Goal: Task Accomplishment & Management: Use online tool/utility

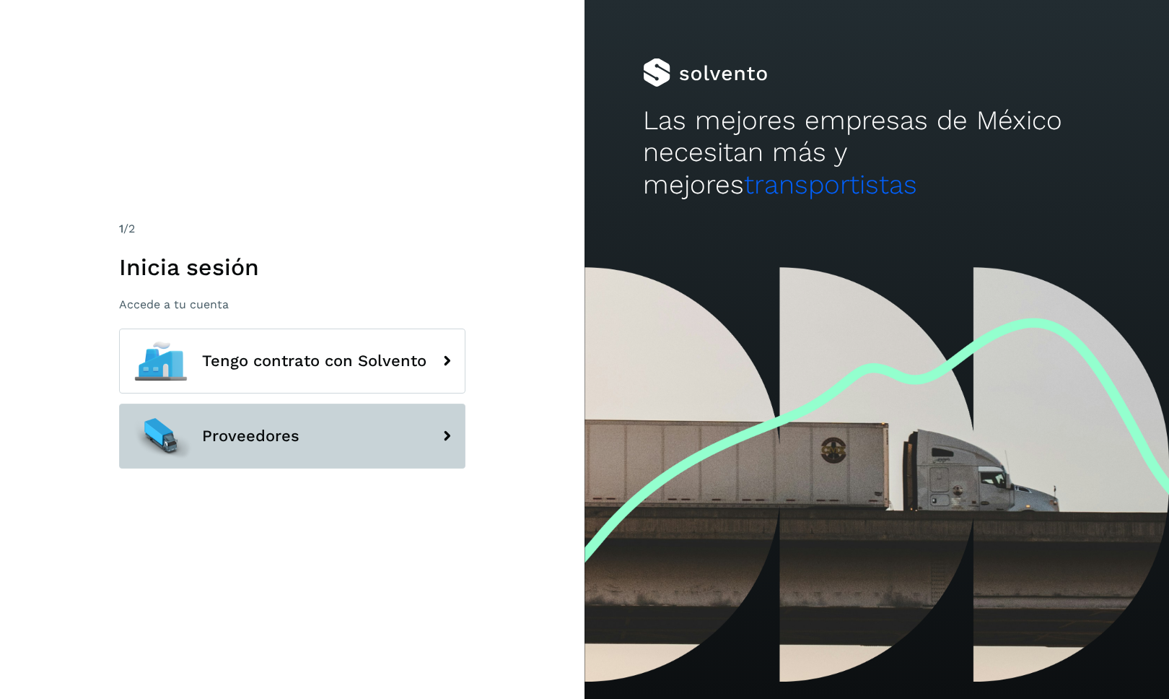
click at [311, 440] on button "Proveedores" at bounding box center [292, 435] width 346 height 65
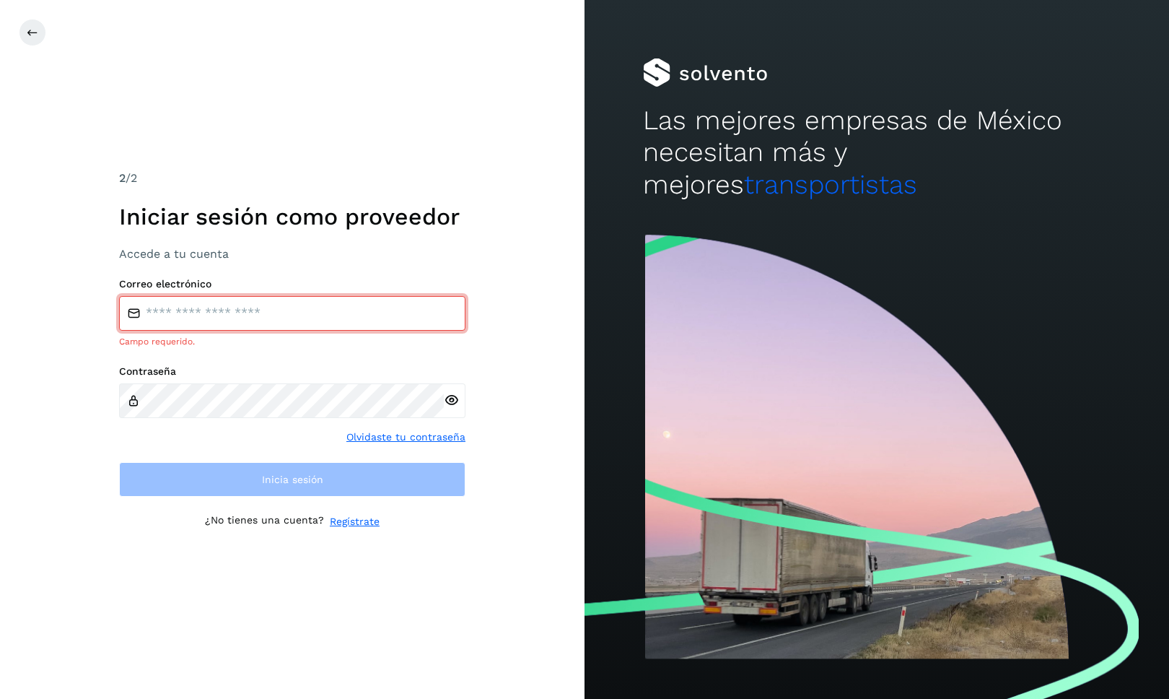
type input "**********"
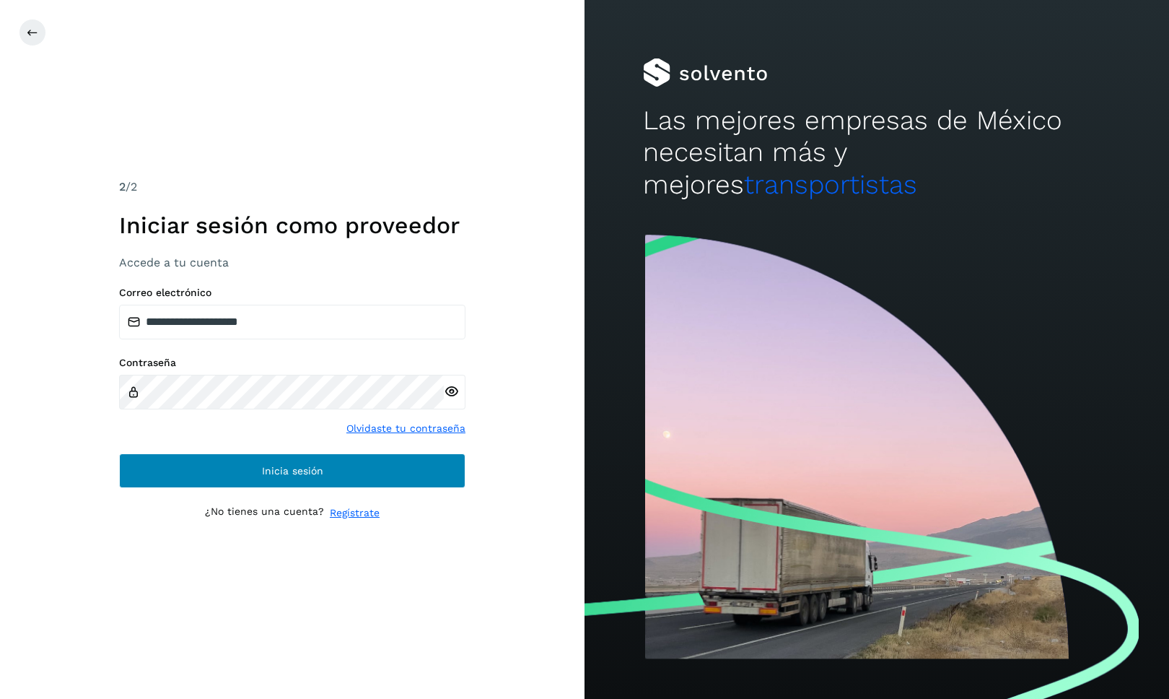
click at [277, 458] on button "Inicia sesión" at bounding box center [292, 470] width 346 height 35
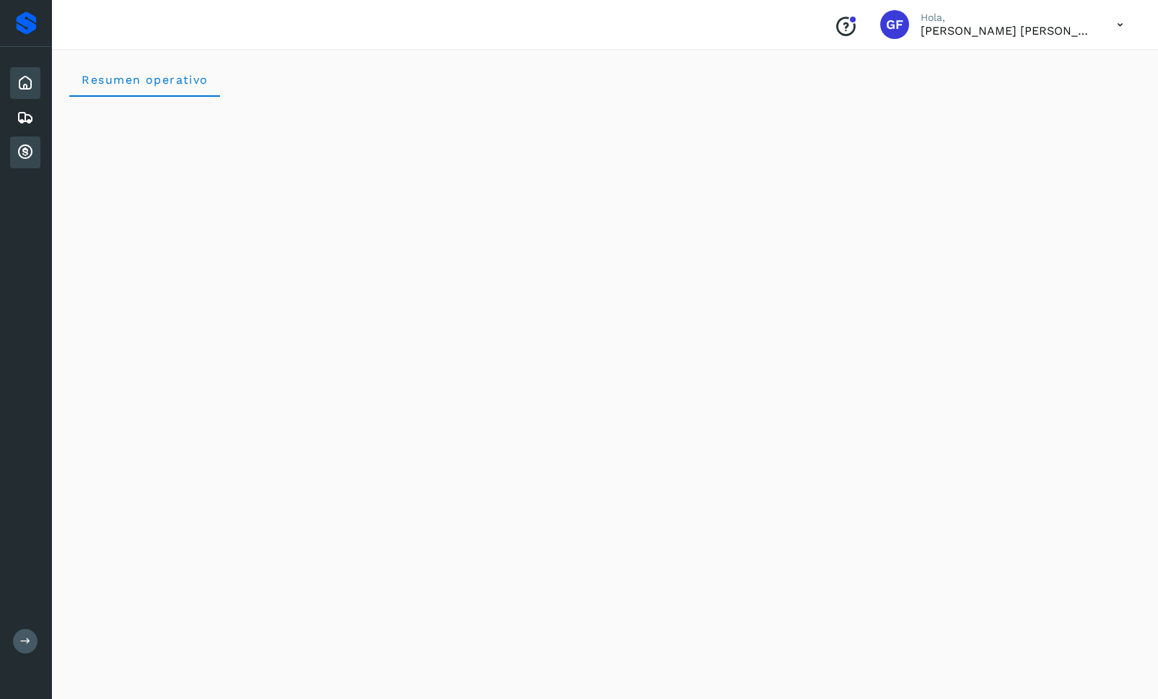
click at [25, 148] on icon at bounding box center [25, 152] width 17 height 17
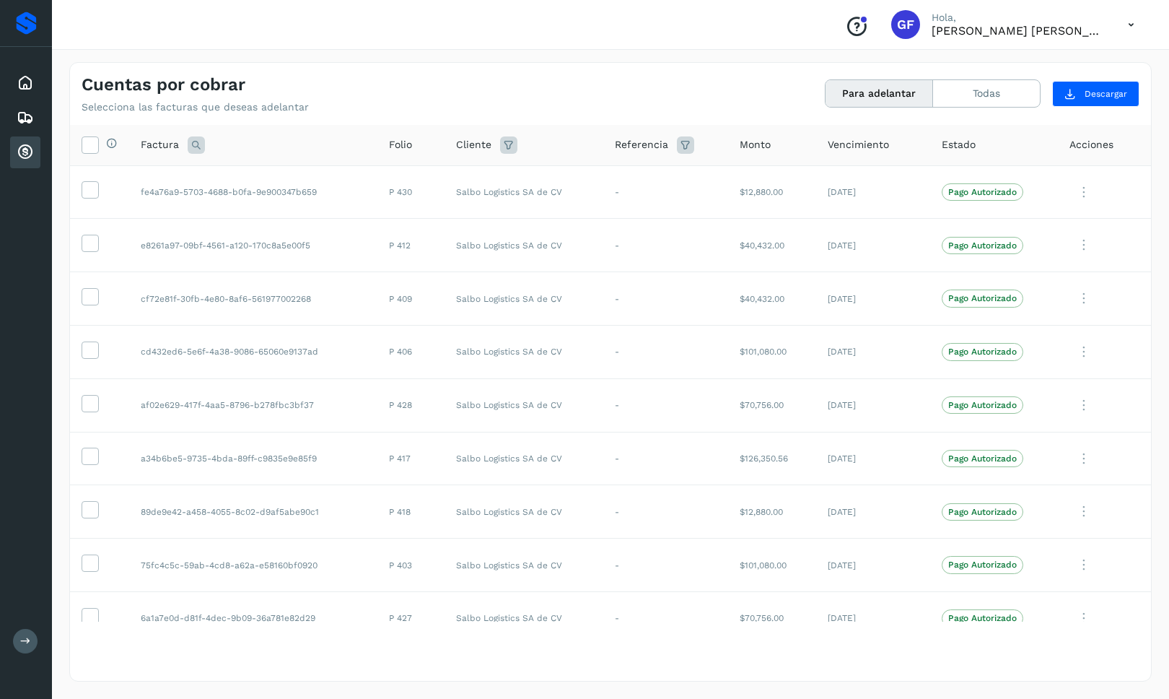
click at [860, 91] on button "Para adelantar" at bounding box center [880, 93] width 108 height 27
click at [87, 144] on icon at bounding box center [89, 143] width 15 height 15
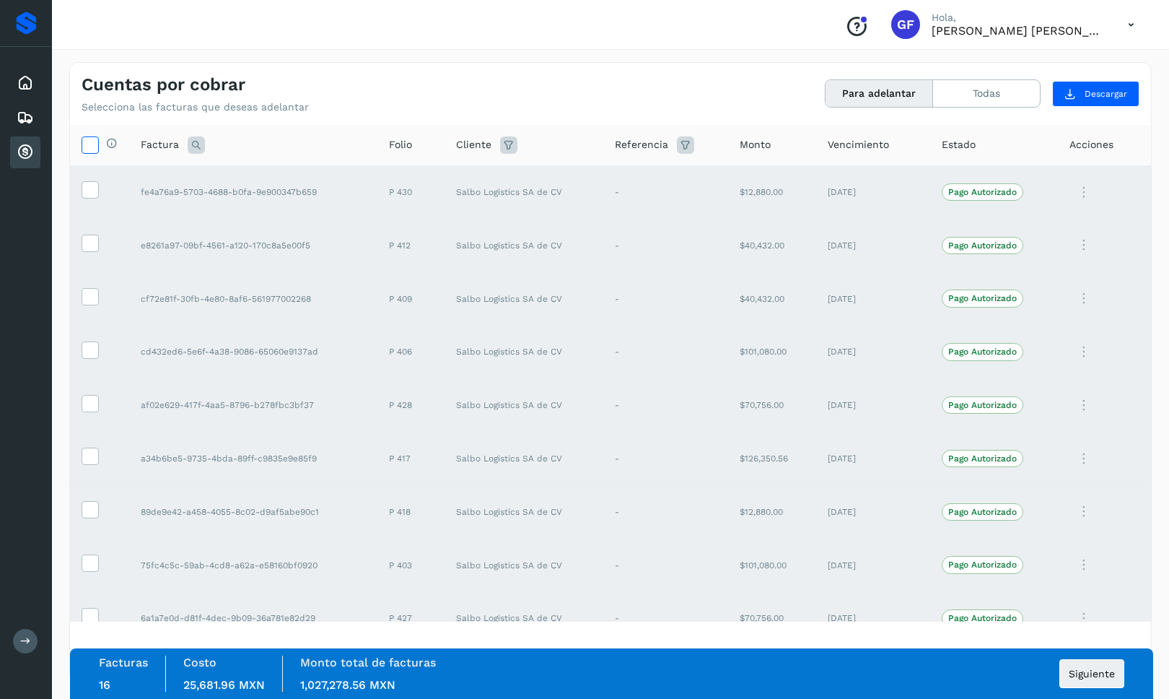
click at [89, 146] on icon at bounding box center [89, 143] width 15 height 15
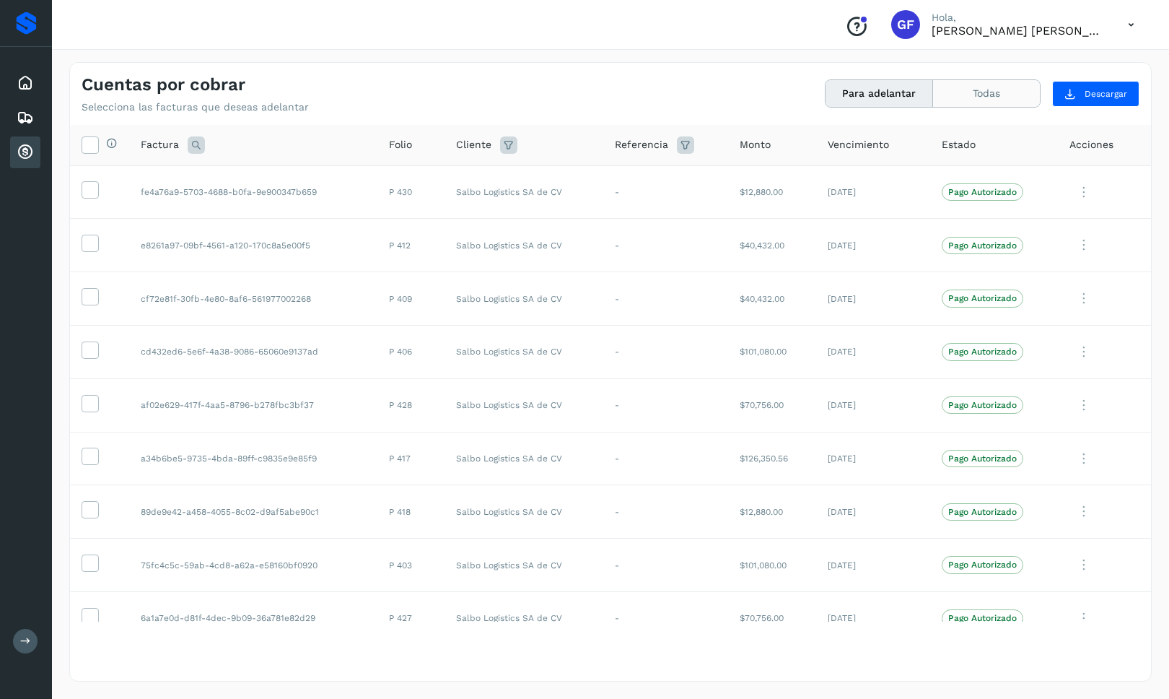
click at [976, 89] on button "Todas" at bounding box center [986, 93] width 107 height 27
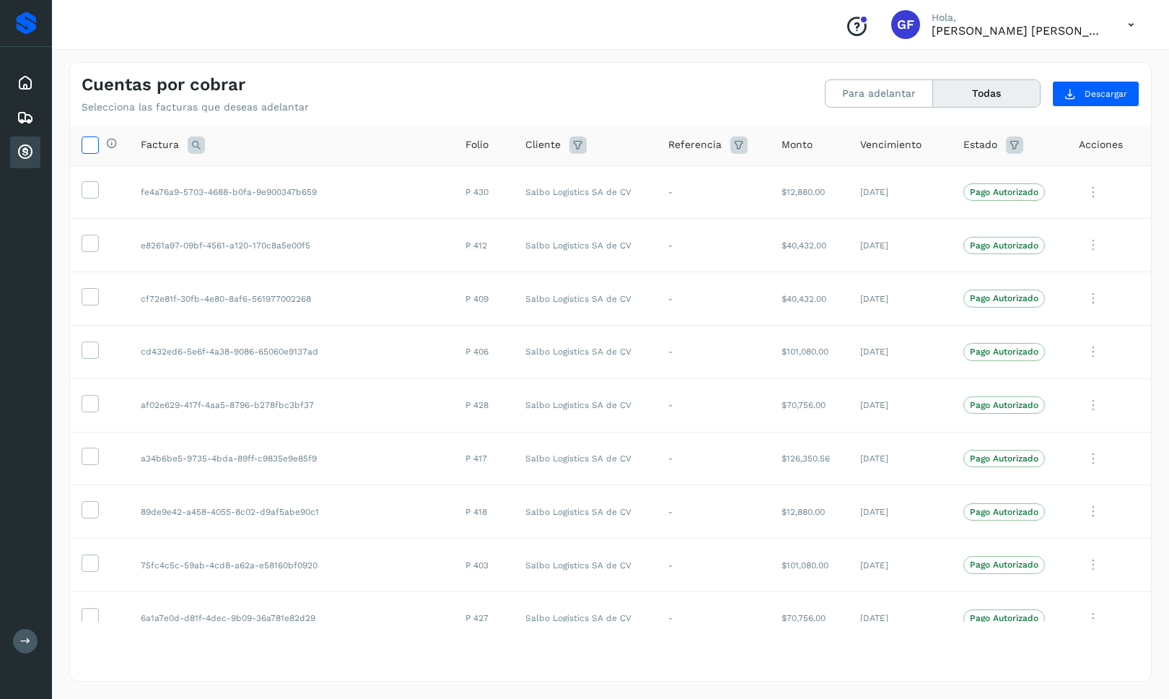
click at [90, 142] on icon at bounding box center [89, 143] width 15 height 15
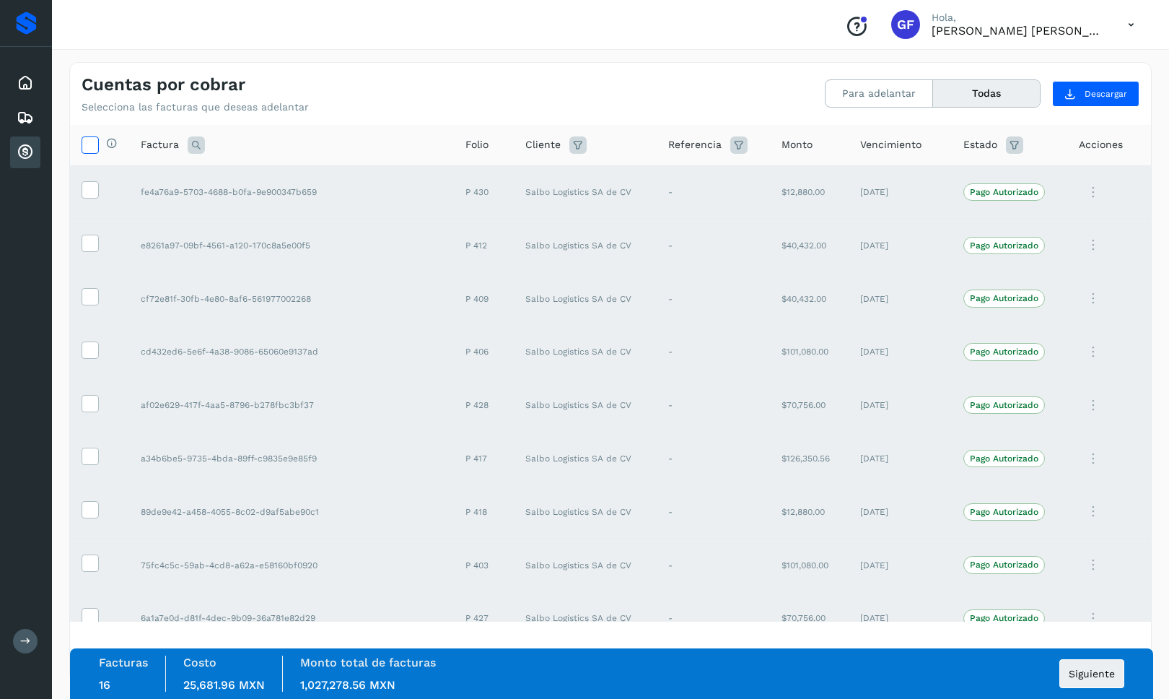
click at [92, 142] on icon at bounding box center [89, 143] width 15 height 15
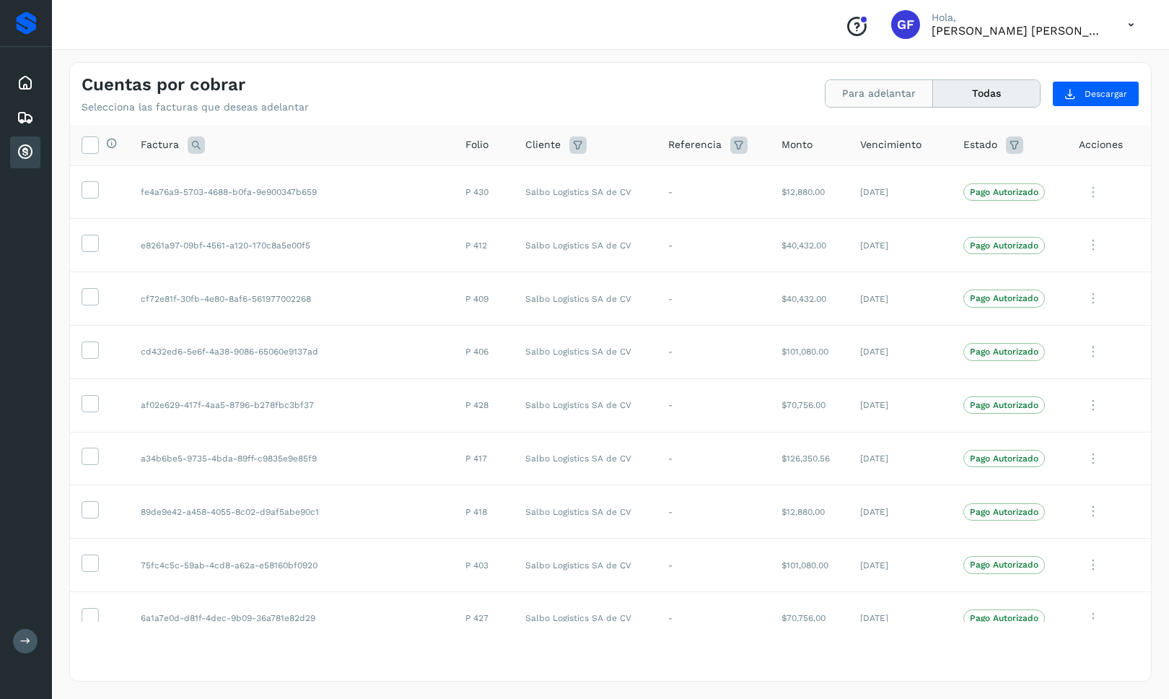
click at [832, 100] on button "Para adelantar" at bounding box center [880, 93] width 108 height 27
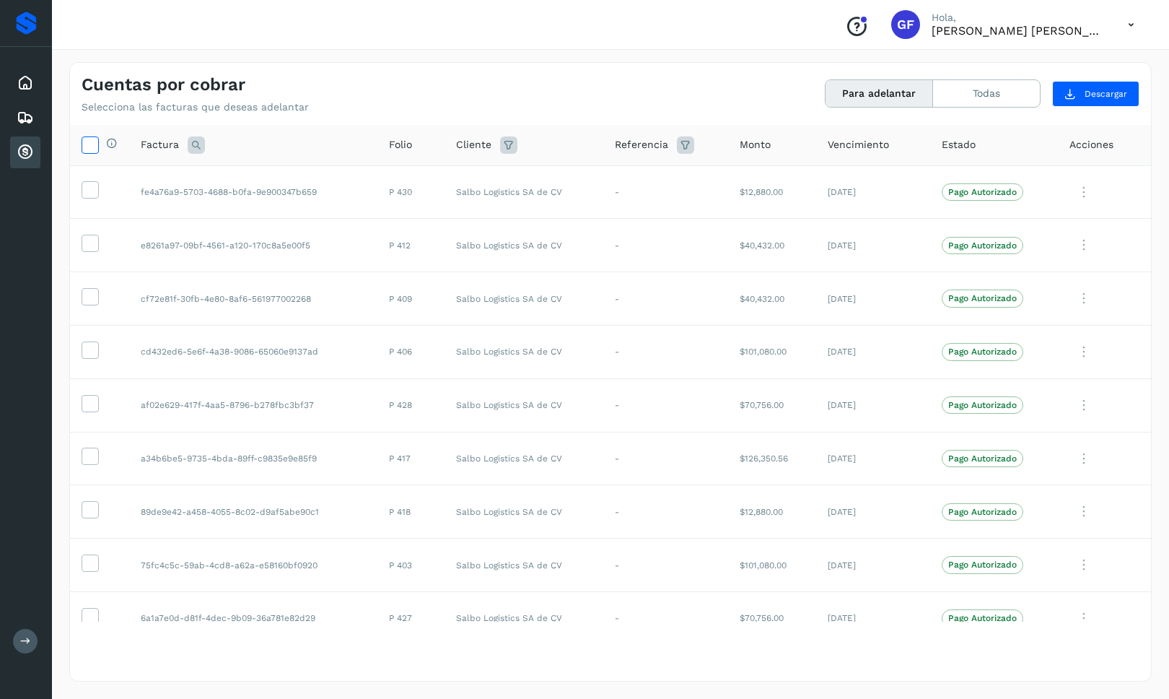
click at [89, 144] on icon at bounding box center [89, 143] width 15 height 15
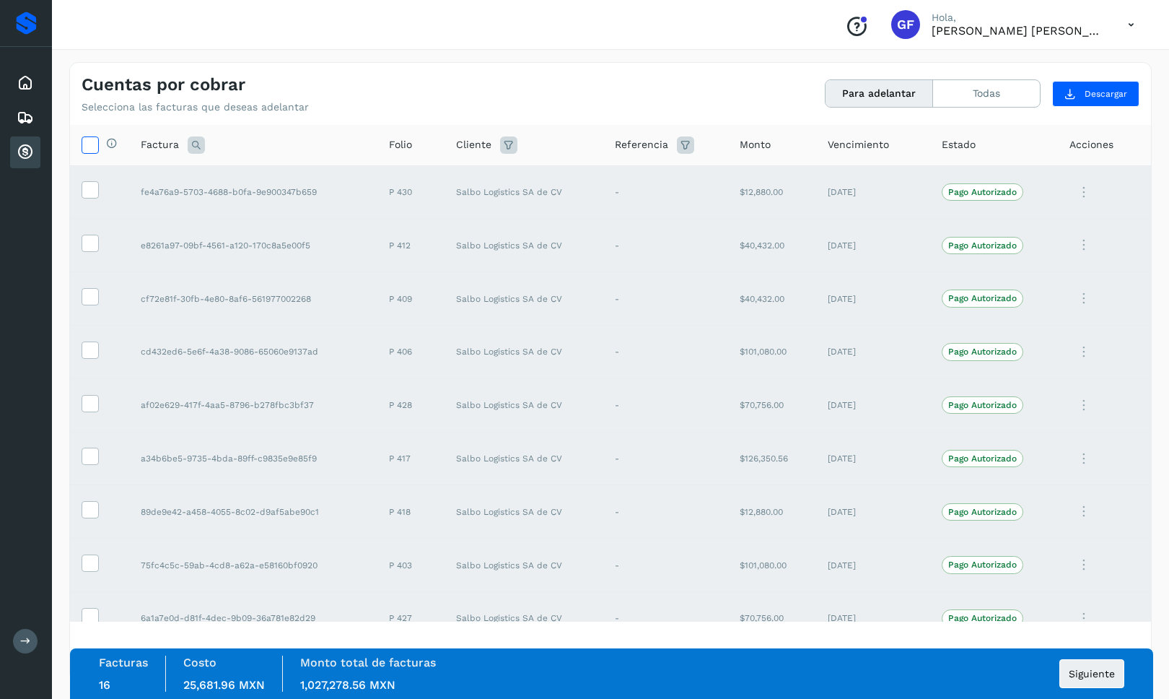
click at [88, 146] on icon at bounding box center [89, 143] width 15 height 15
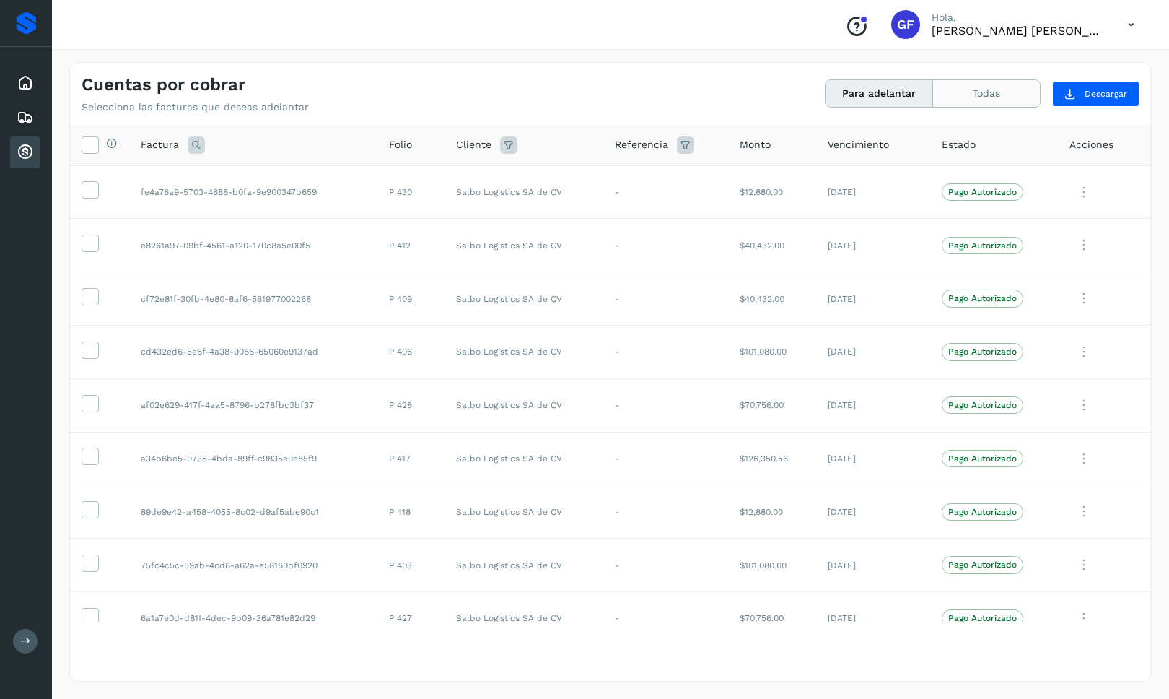
click at [964, 89] on button "Todas" at bounding box center [986, 93] width 107 height 27
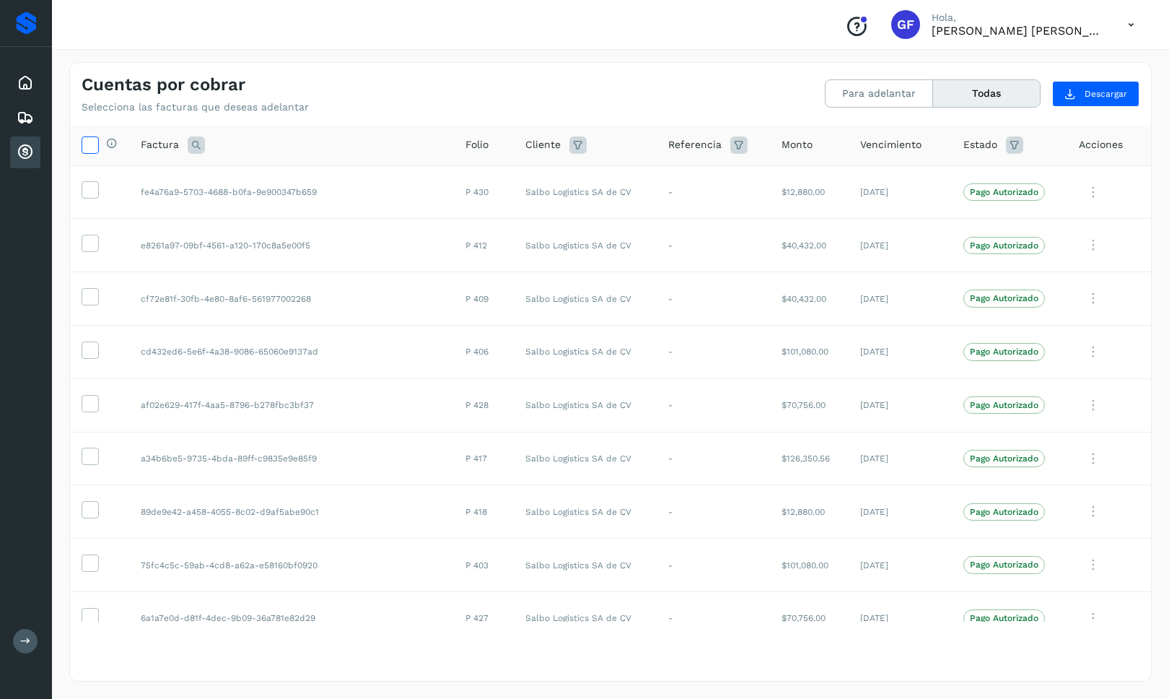
click at [91, 144] on icon at bounding box center [89, 143] width 15 height 15
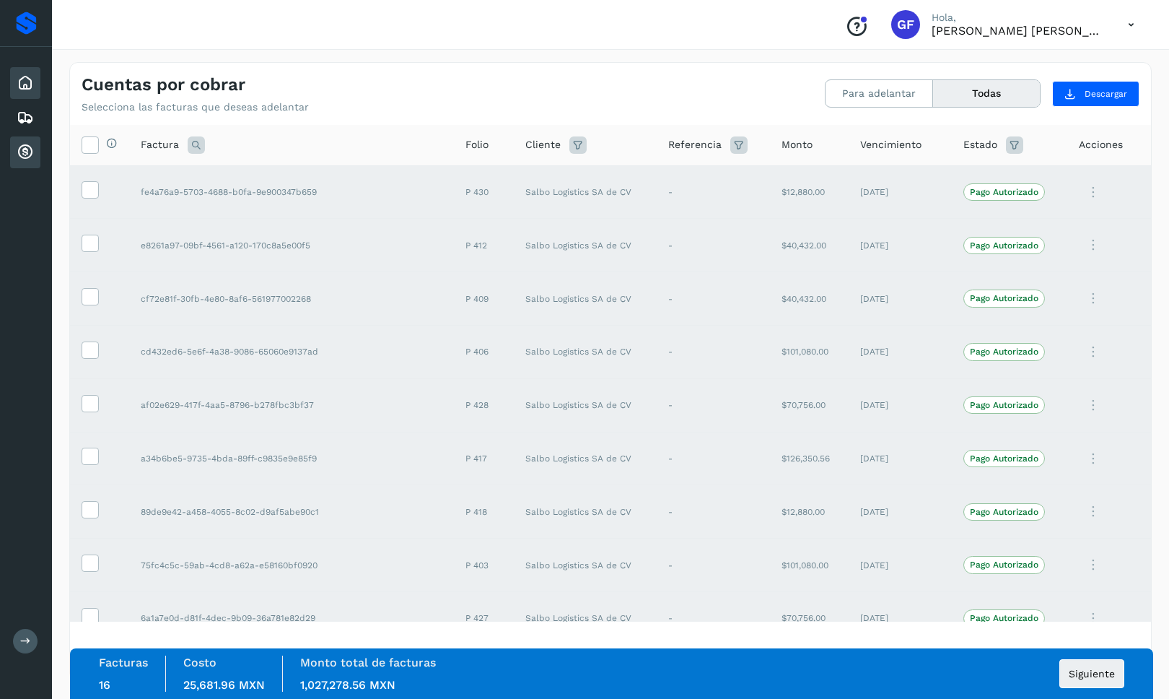
click at [20, 83] on icon at bounding box center [25, 82] width 17 height 17
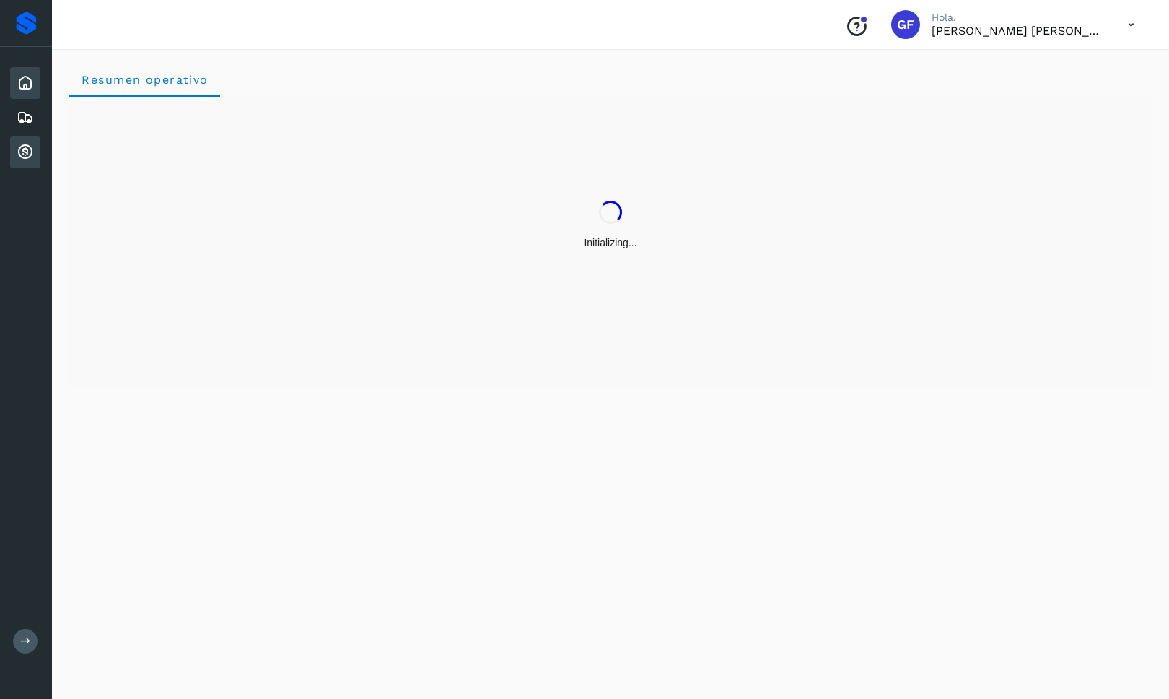
click at [23, 155] on icon at bounding box center [25, 152] width 17 height 17
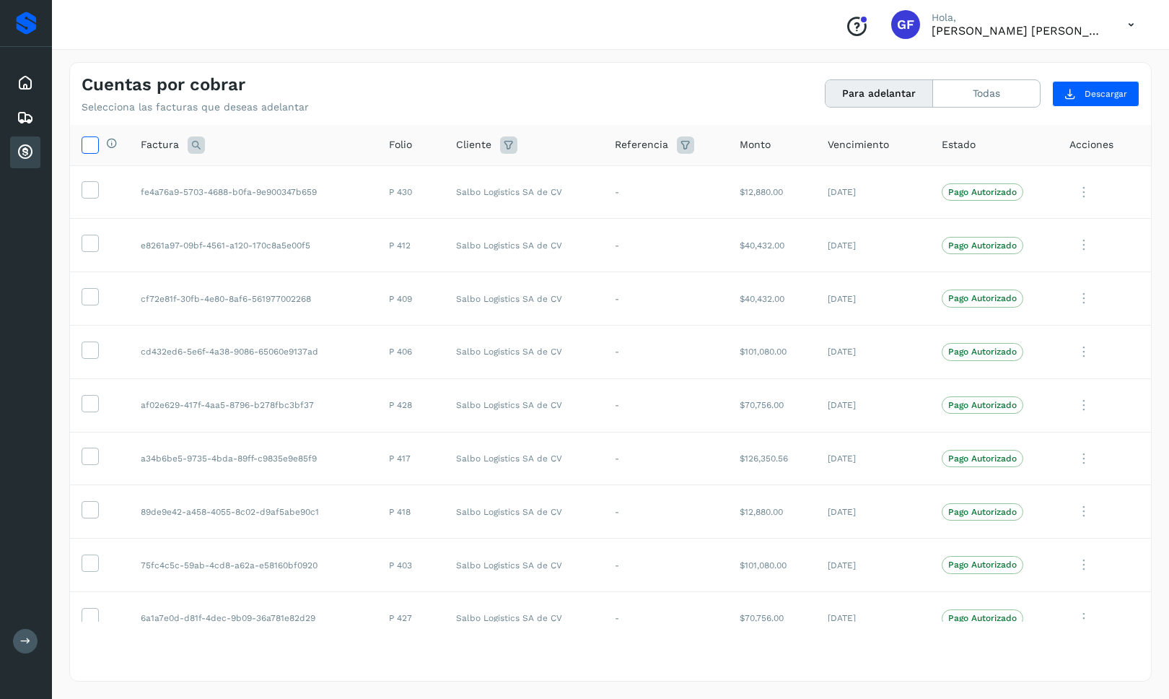
click at [87, 145] on icon at bounding box center [89, 143] width 15 height 15
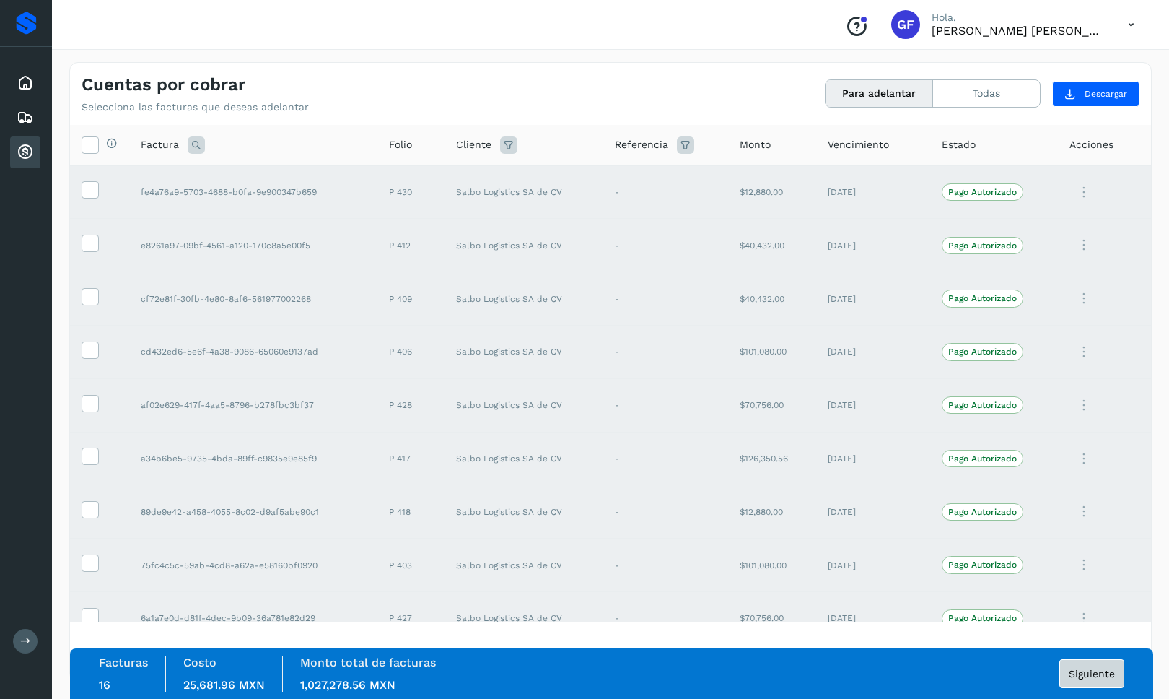
click at [1102, 674] on span "Siguiente" at bounding box center [1092, 673] width 46 height 10
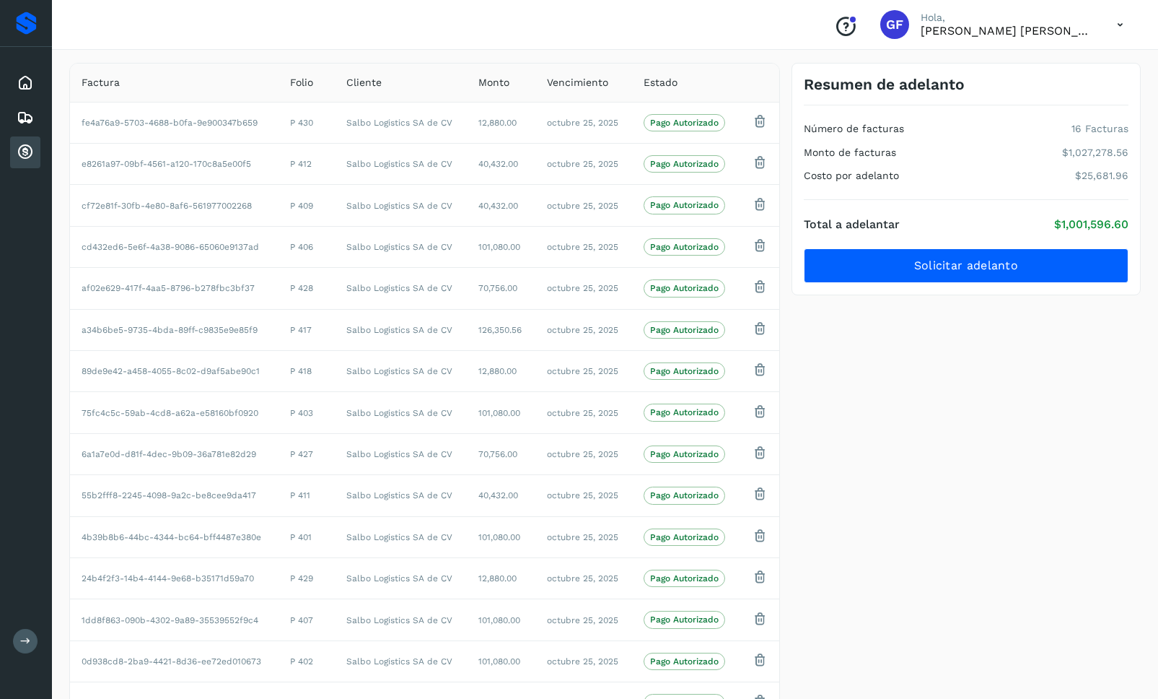
scroll to position [22, 0]
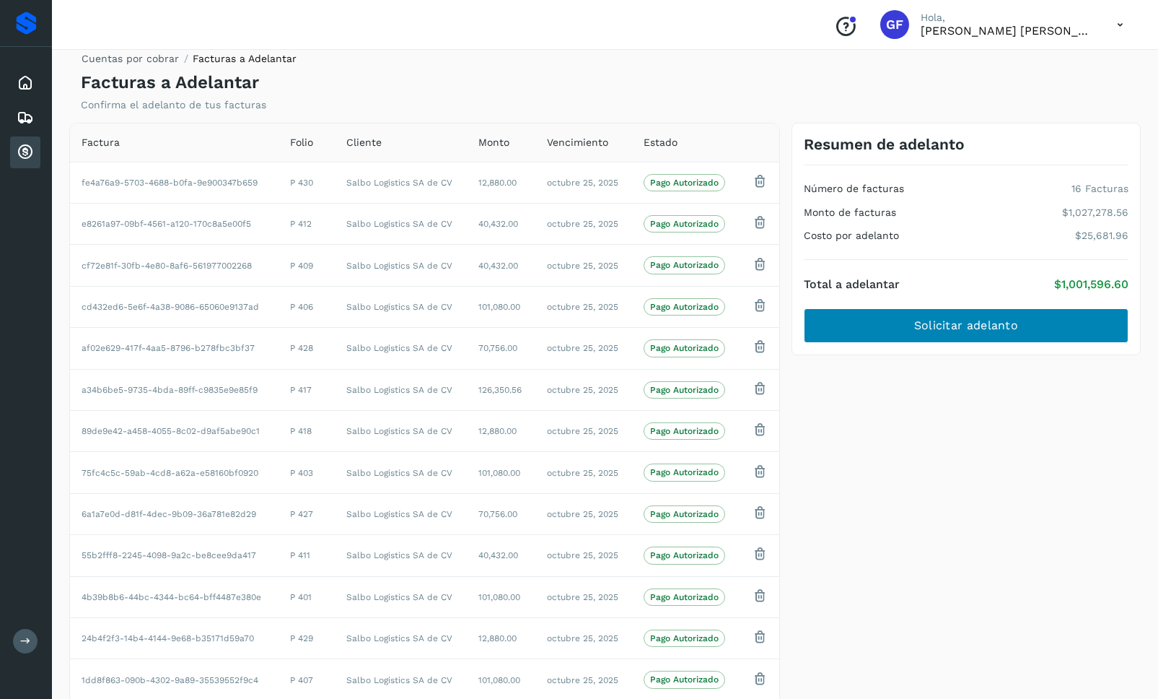
click at [971, 324] on span "Solicitar adelanto" at bounding box center [966, 326] width 104 height 16
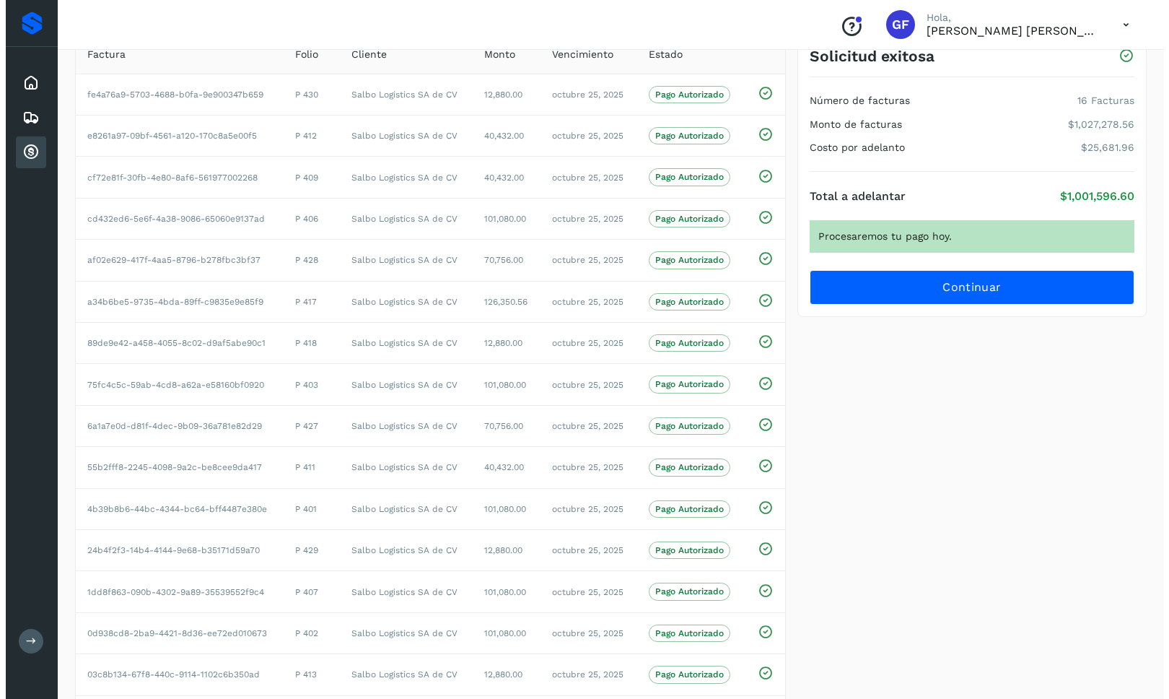
scroll to position [0, 0]
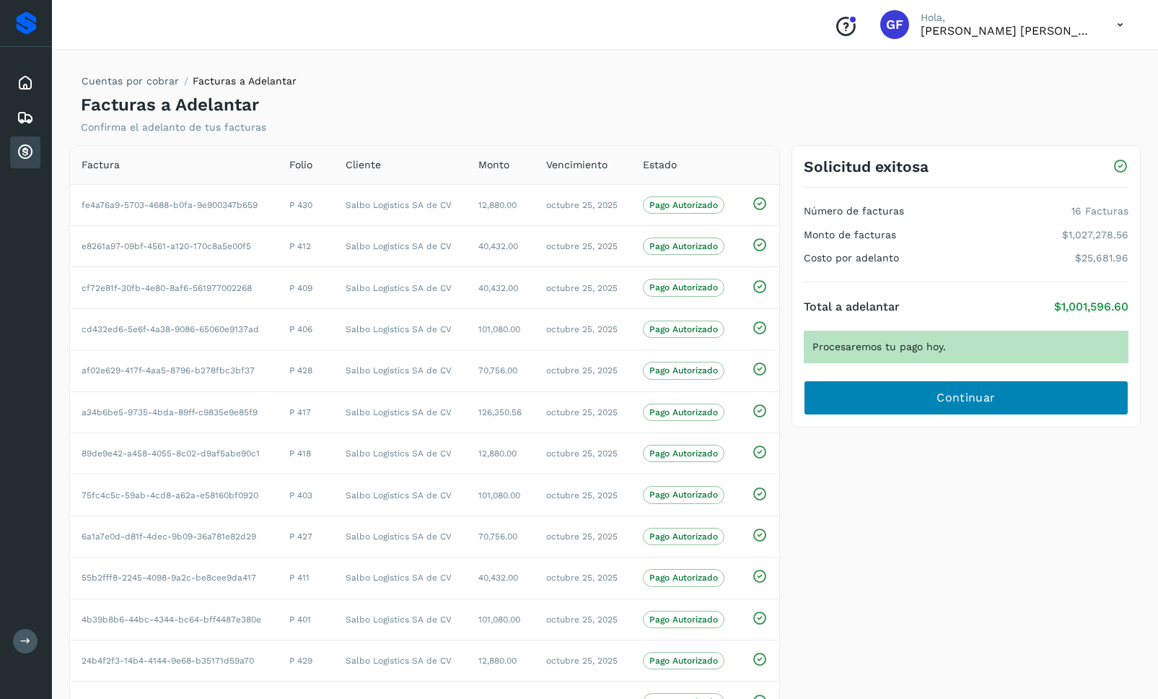
click at [976, 398] on span "Continuar" at bounding box center [966, 398] width 58 height 16
